Goal: Task Accomplishment & Management: Complete application form

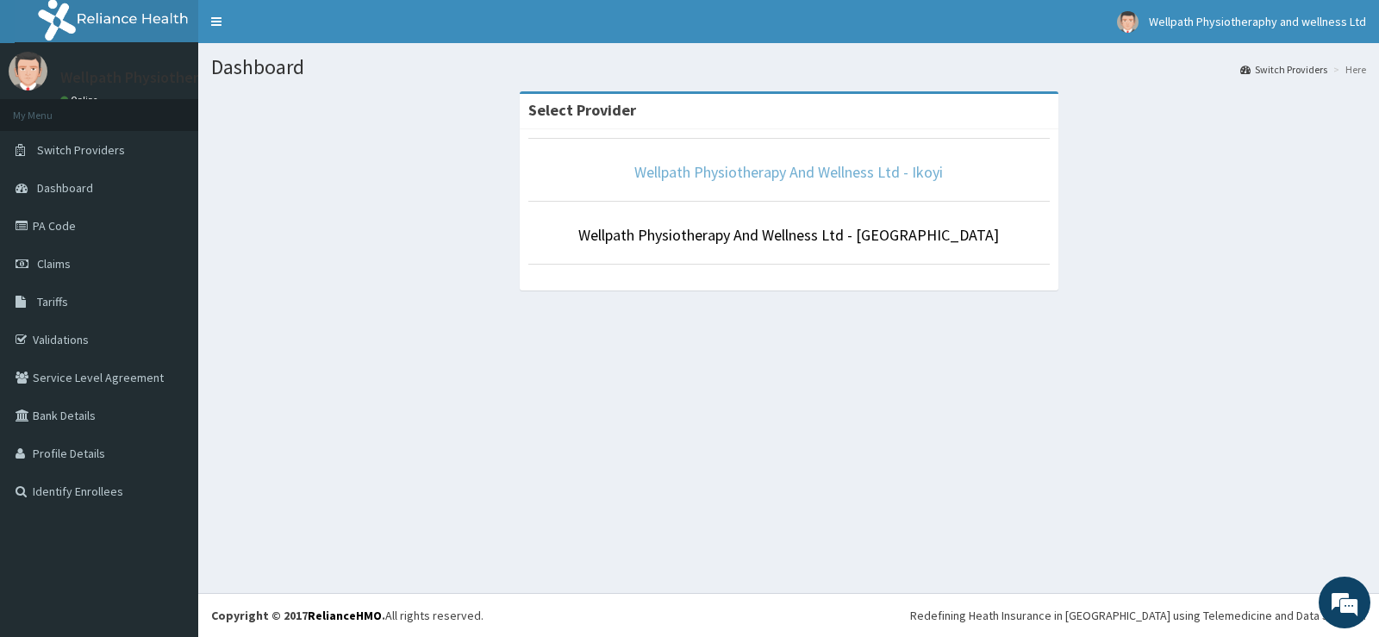
click at [837, 172] on link "Wellpath Physiotherapy And Wellness Ltd - Ikoyi" at bounding box center [788, 172] width 309 height 20
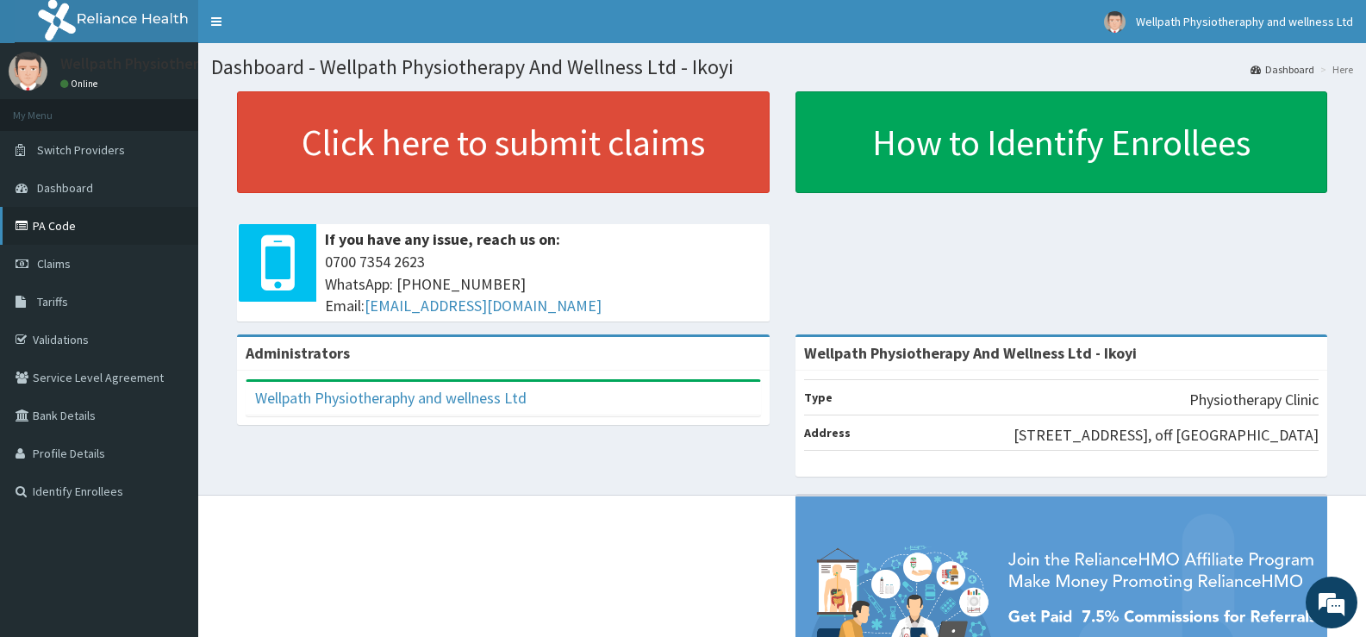
click at [65, 231] on link "PA Code" at bounding box center [99, 226] width 198 height 38
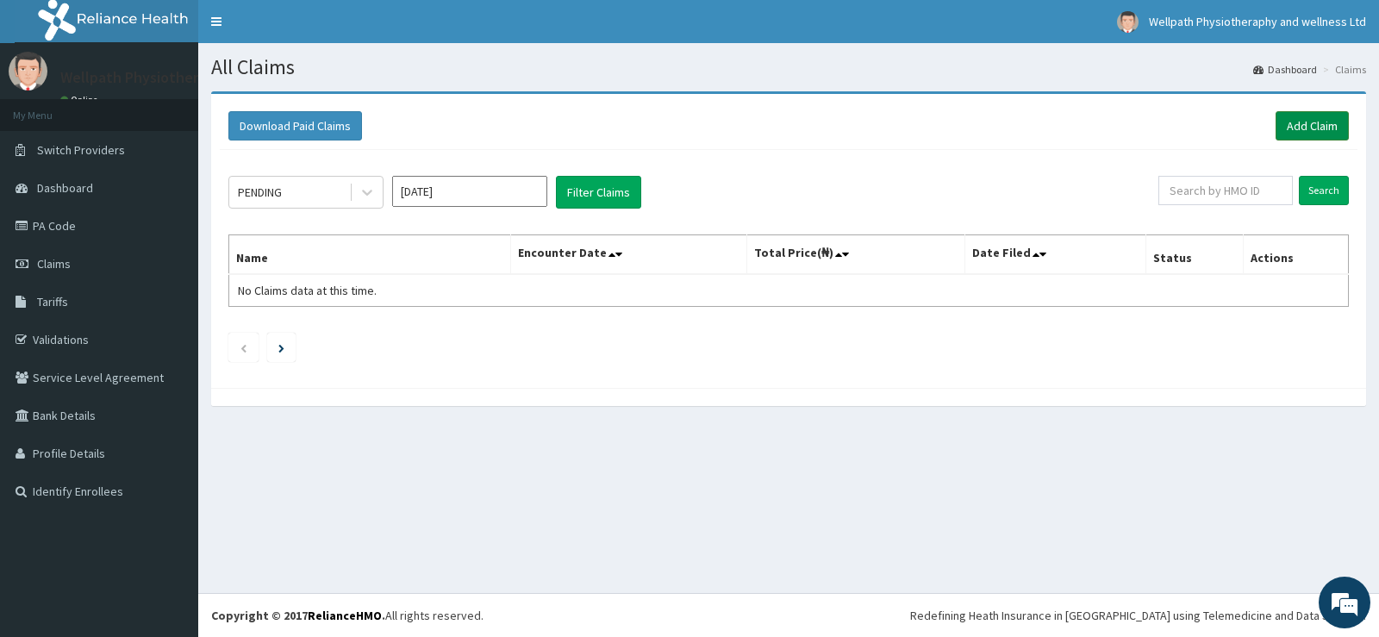
click at [1315, 123] on link "Add Claim" at bounding box center [1311, 125] width 73 height 29
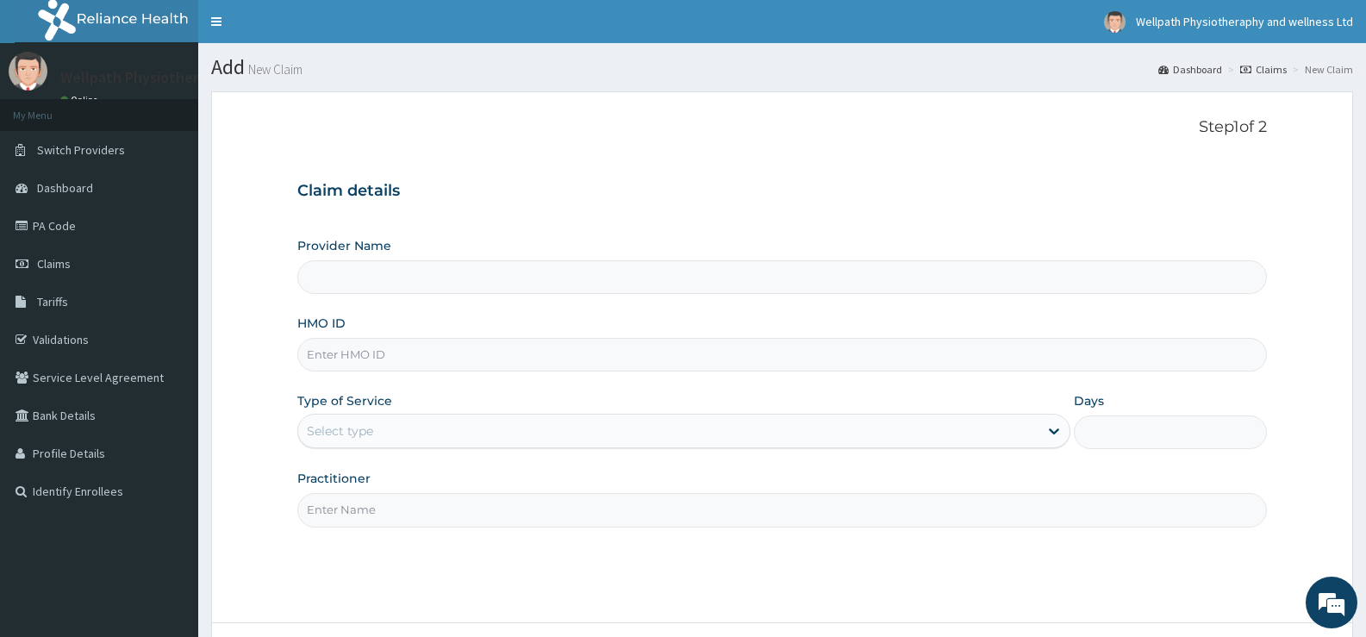
type input "Wellpath Physiotherapy And Wellness Ltd - Ikoyi"
click at [380, 357] on input "HMO ID" at bounding box center [781, 355] width 969 height 34
paste input "CYU/10372/B"
type input "CYU/10372/B"
click at [377, 427] on div "Select type" at bounding box center [667, 431] width 739 height 28
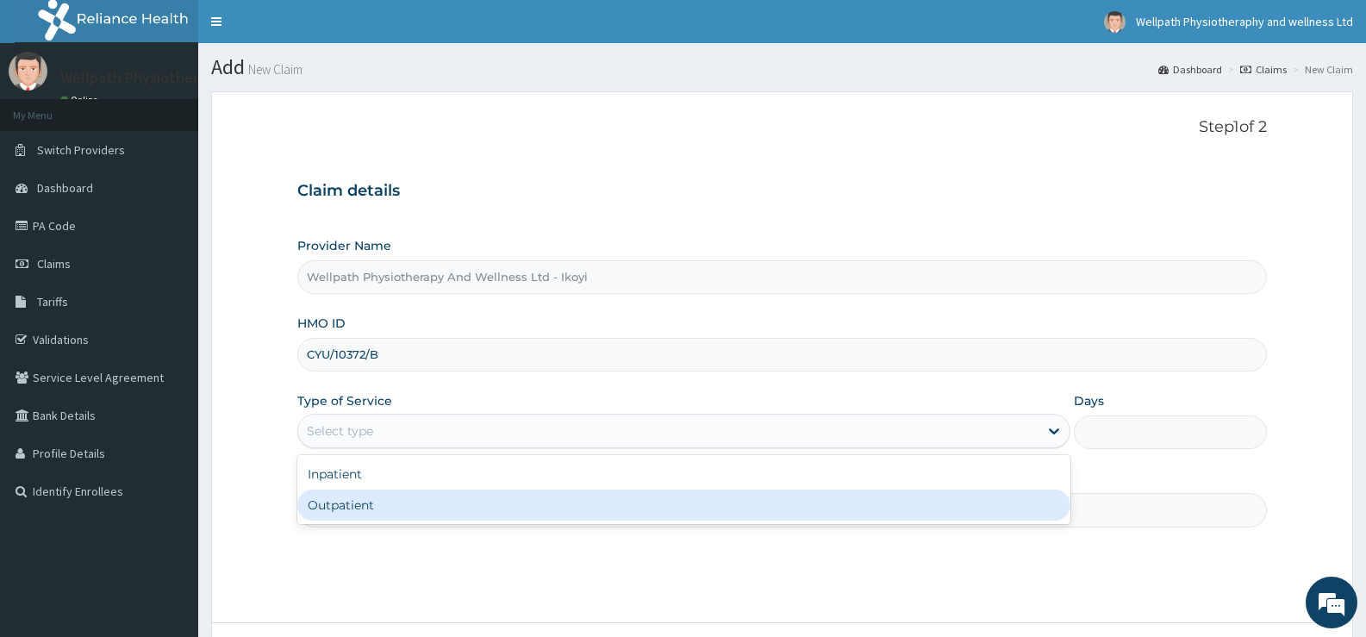
click at [365, 503] on div "Outpatient" at bounding box center [683, 504] width 772 height 31
type input "1"
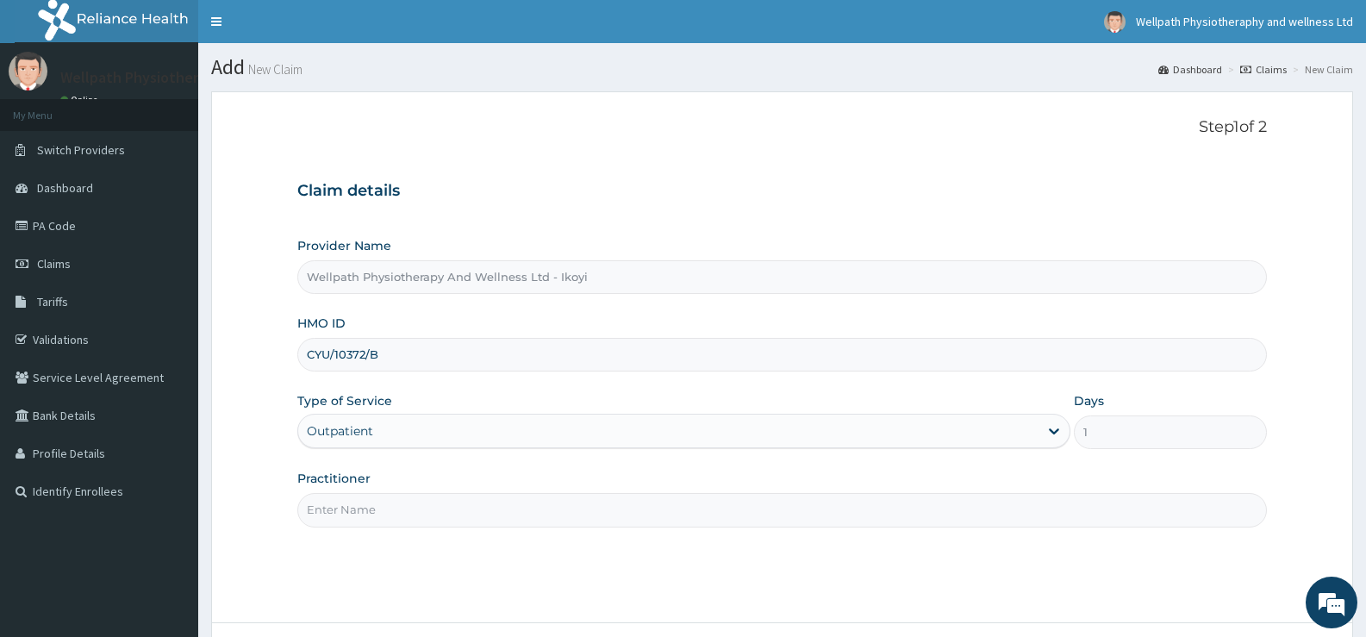
click at [365, 503] on input "Practitioner" at bounding box center [781, 510] width 969 height 34
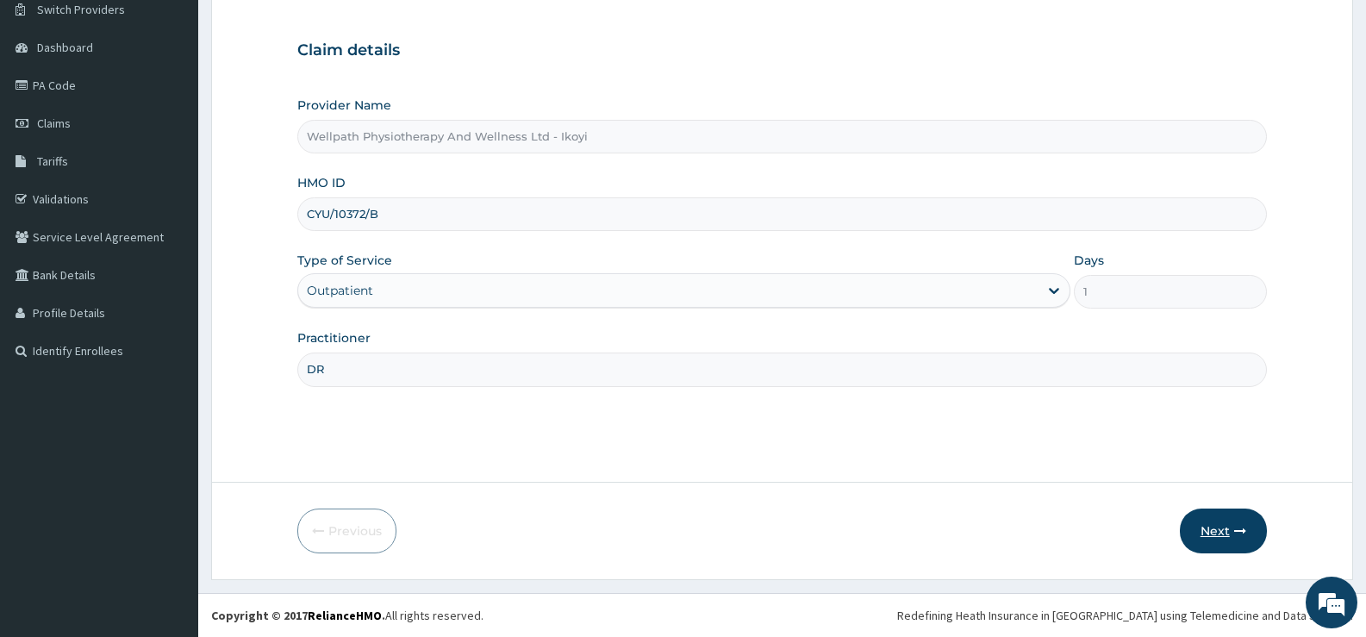
type input "DR"
click at [1203, 527] on button "Next" at bounding box center [1223, 530] width 87 height 45
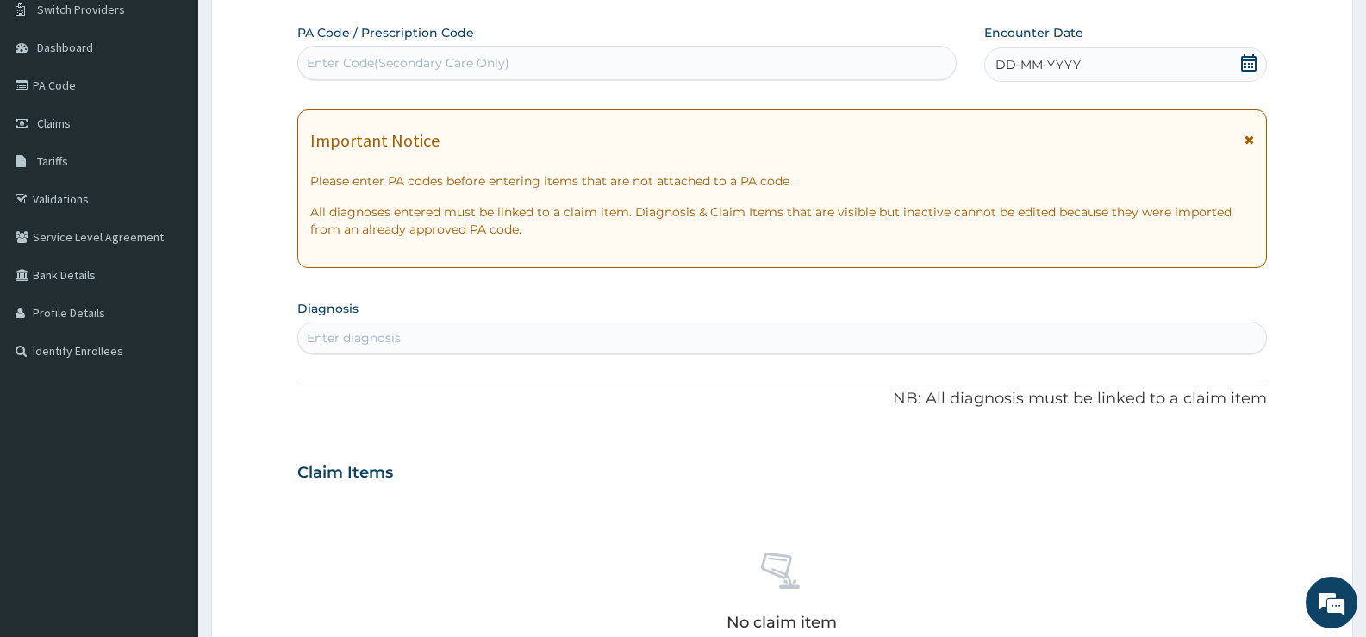
scroll to position [0, 0]
click at [489, 71] on div "Enter Code(Secondary Care Only)" at bounding box center [408, 62] width 203 height 17
paste input "PA/8E45CC"
type input "PA/8E45CC"
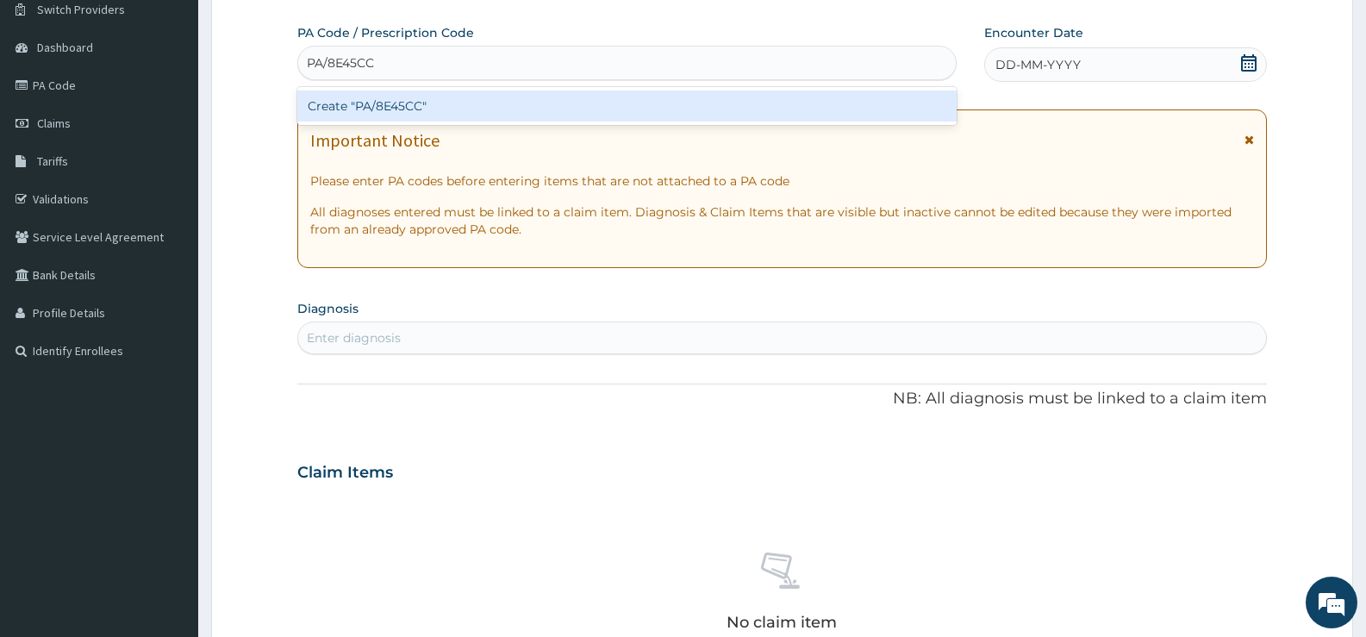
click at [474, 104] on div "Create "PA/8E45CC"" at bounding box center [626, 105] width 659 height 31
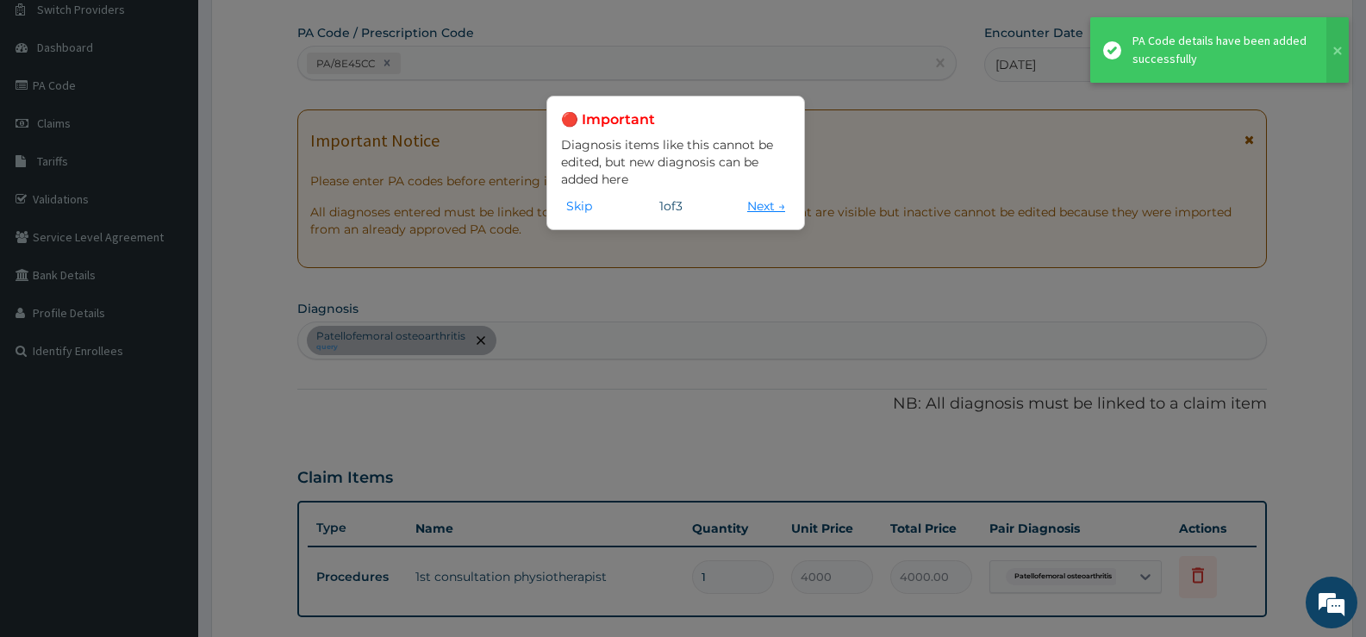
click at [770, 207] on button "Next →" at bounding box center [766, 205] width 48 height 19
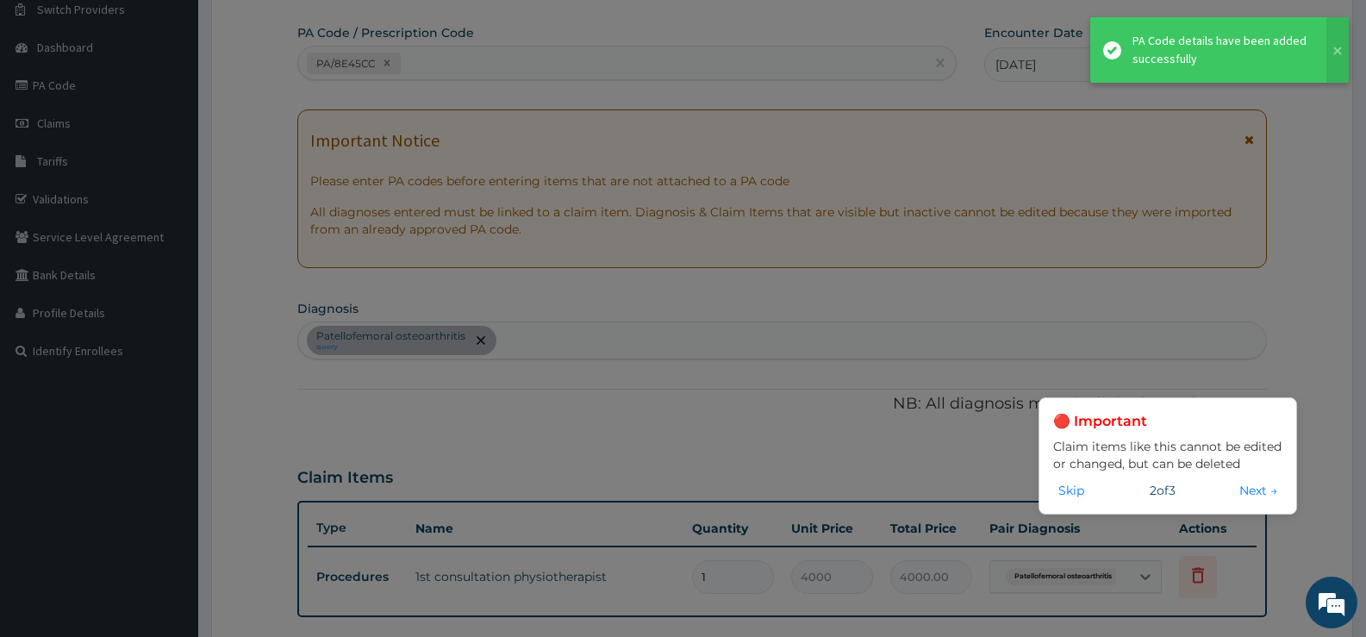
drag, startPoint x: 1261, startPoint y: 489, endPoint x: 1255, endPoint y: 496, distance: 9.2
click at [1261, 491] on button "Next →" at bounding box center [1258, 490] width 48 height 19
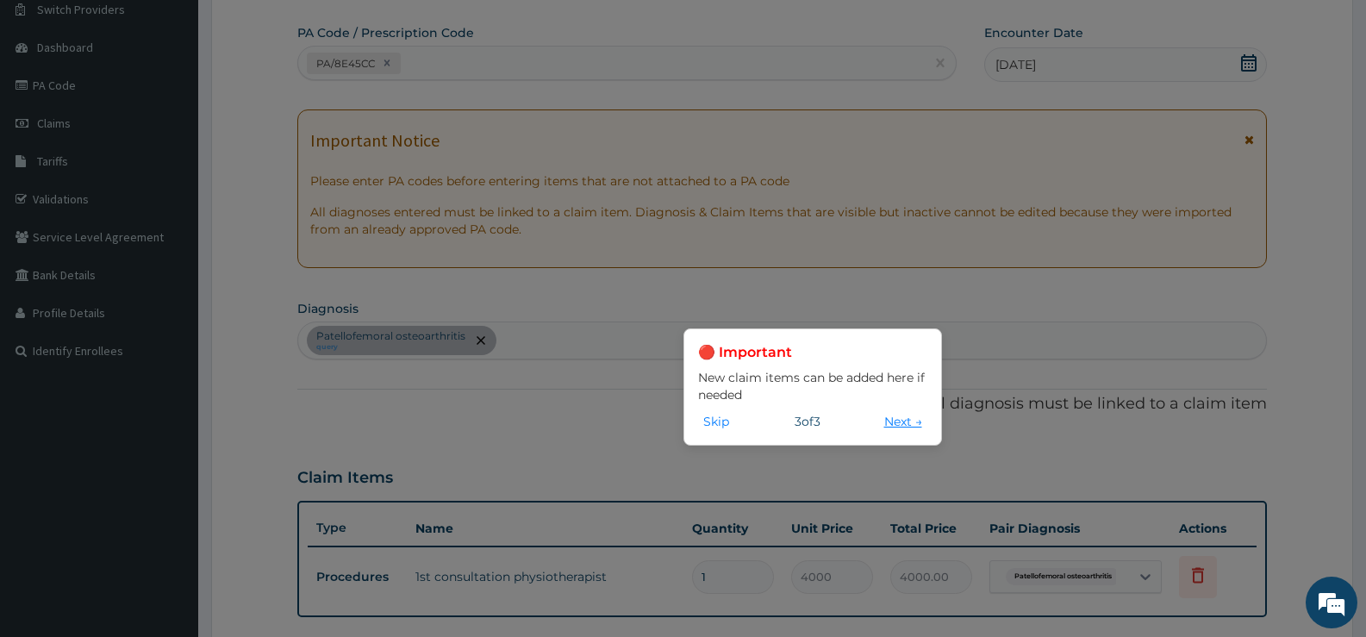
click at [895, 423] on button "Next →" at bounding box center [903, 421] width 48 height 19
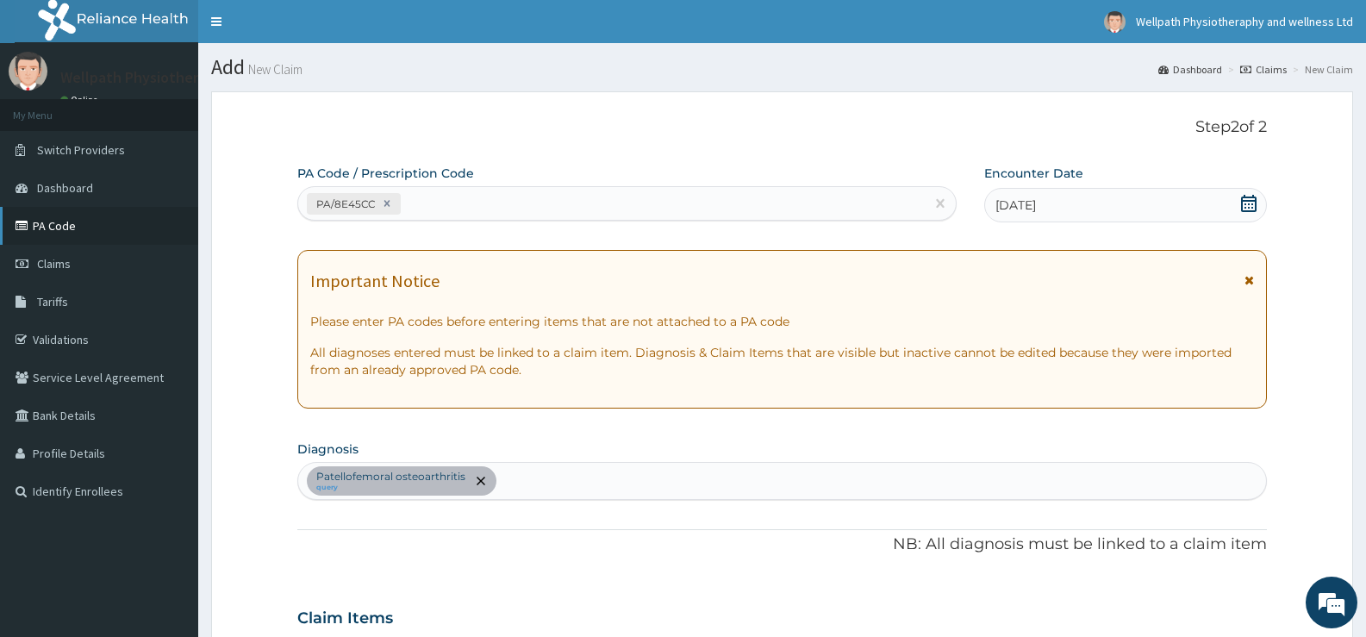
click at [75, 228] on link "PA Code" at bounding box center [99, 226] width 198 height 38
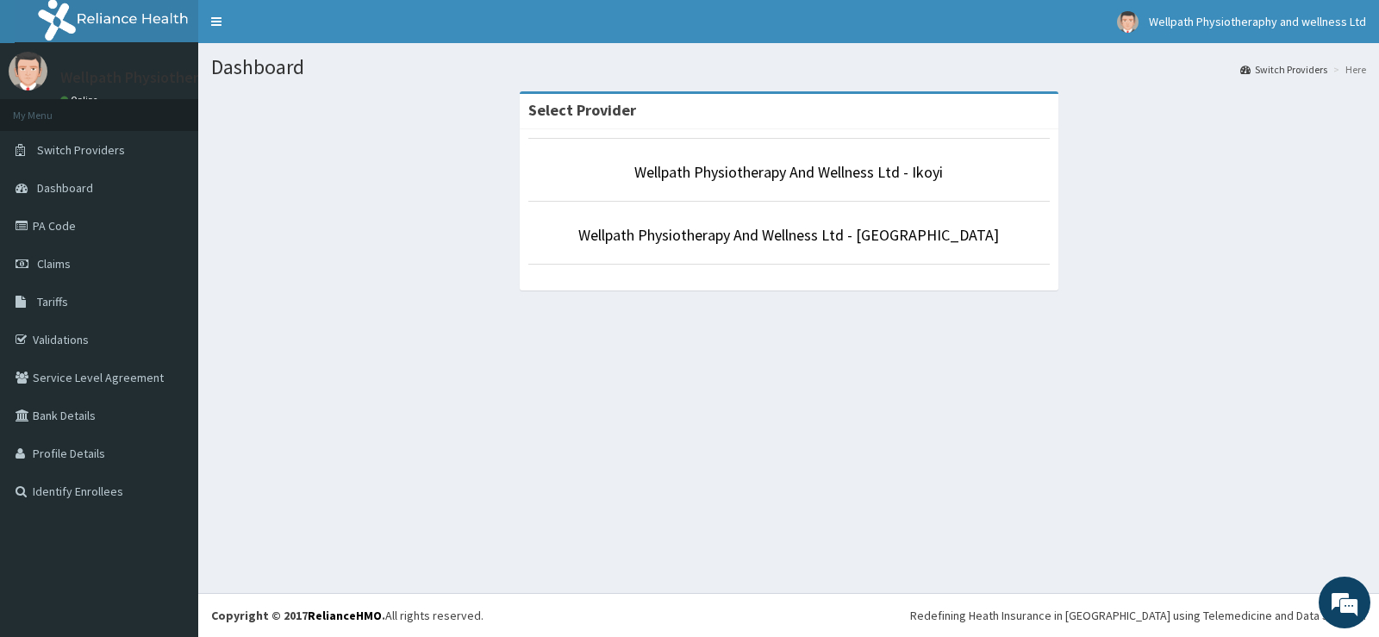
click at [850, 187] on li "Wellpath Physiotherapy And Wellness Ltd - Ikoyi" at bounding box center [788, 170] width 521 height 64
click at [799, 169] on link "Wellpath Physiotherapy And Wellness Ltd - Ikoyi" at bounding box center [788, 172] width 309 height 20
